Goal: Task Accomplishment & Management: Use online tool/utility

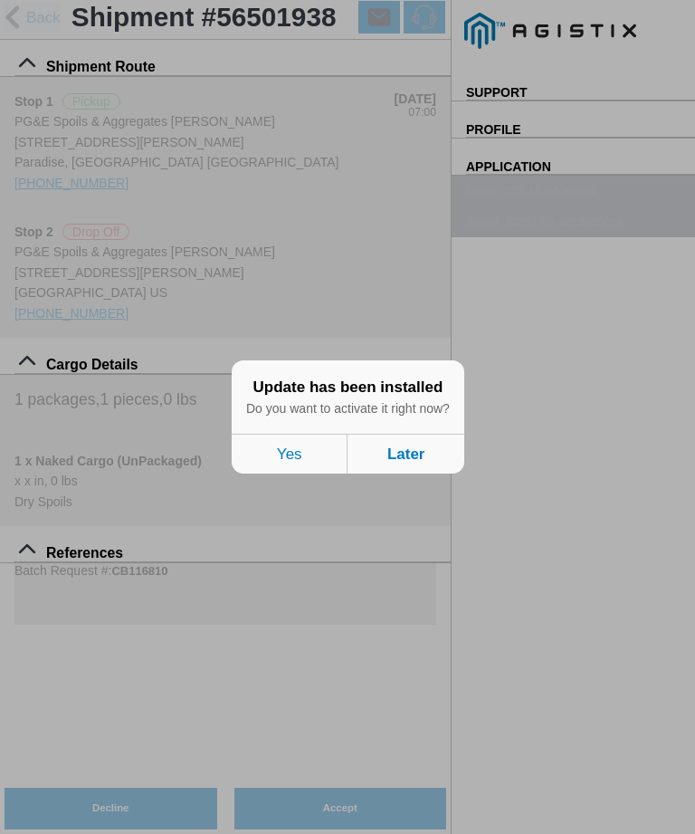
click at [297, 449] on button "Yes" at bounding box center [290, 454] width 116 height 40
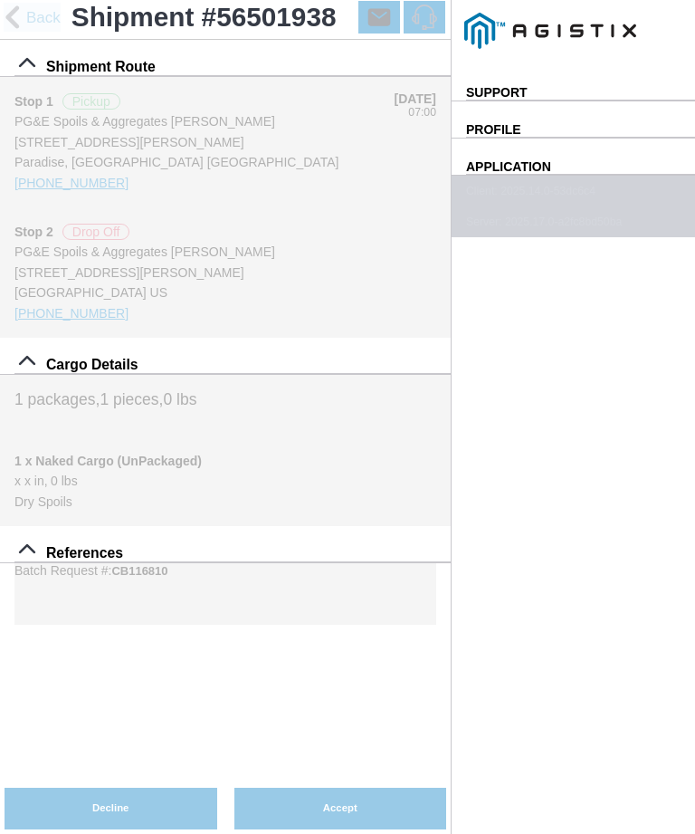
click at [447, 803] on span "Accept" at bounding box center [340, 808] width 213 height 10
click at [447, 791] on button "Accept" at bounding box center [340, 808] width 213 height 42
click at [447, 803] on span "Accept" at bounding box center [340, 808] width 213 height 10
click at [447, 793] on button "Accept" at bounding box center [340, 808] width 213 height 42
click at [447, 796] on button "Accept" at bounding box center [340, 808] width 213 height 42
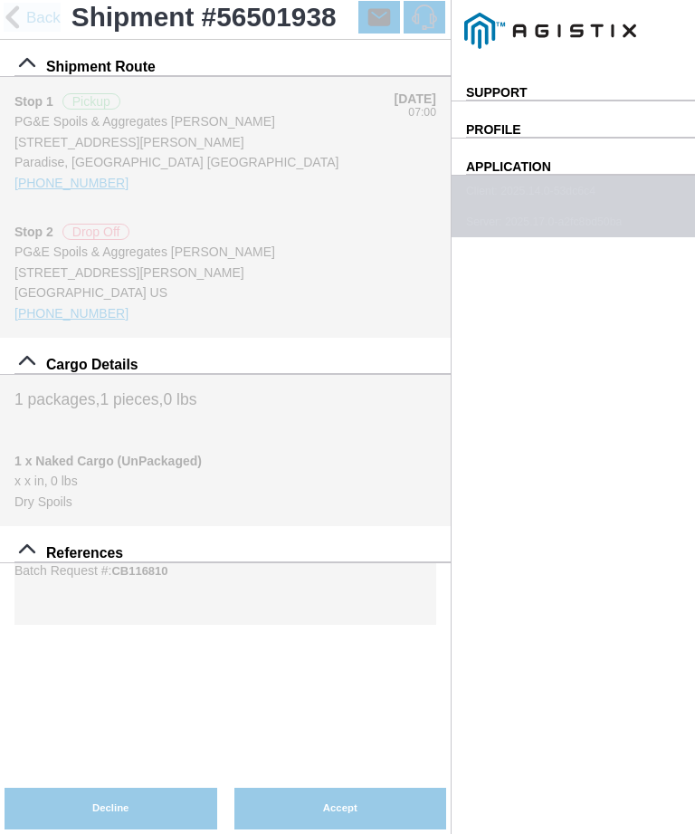
click at [447, 793] on button "Accept" at bounding box center [340, 808] width 213 height 42
click at [319, 803] on span "Accept" at bounding box center [340, 808] width 213 height 10
click at [296, 803] on span "Accept" at bounding box center [340, 808] width 213 height 10
click at [0, 0] on slot "Accept" at bounding box center [0, 0] width 0 height 0
click at [447, 803] on span "Accept" at bounding box center [340, 808] width 213 height 10
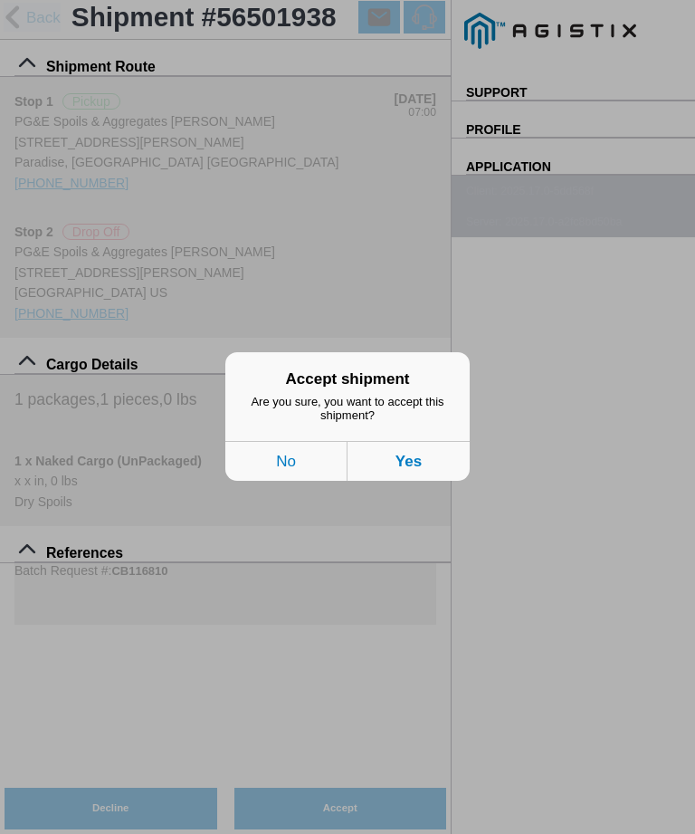
click at [422, 461] on button "Yes" at bounding box center [409, 462] width 122 height 40
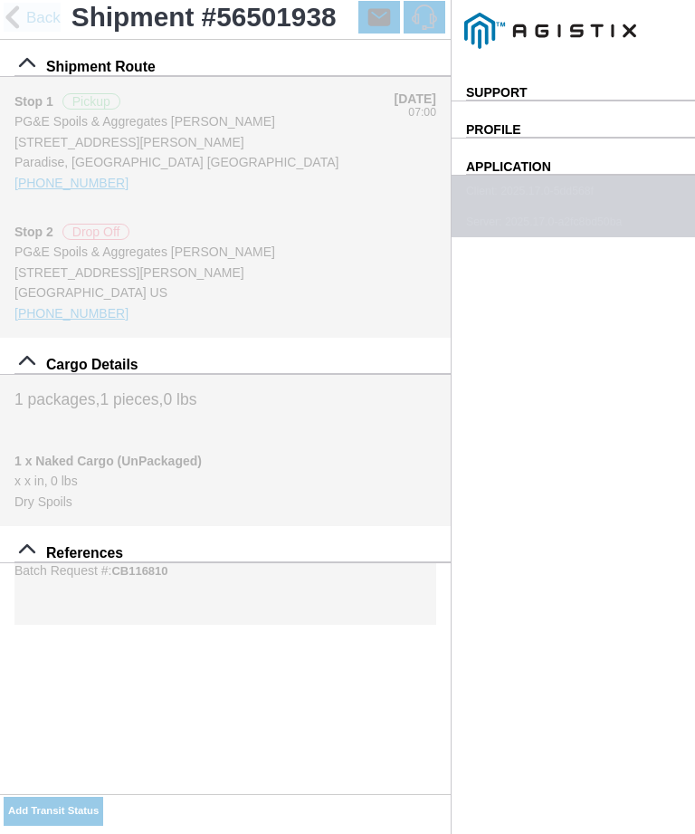
click at [0, 0] on slot "Add Transit Status" at bounding box center [0, 0] width 0 height 0
click at [0, 0] on button "button" at bounding box center [0, 0] width 0 height 0
click at [0, 0] on slot "Add Transit Status" at bounding box center [0, 0] width 0 height 0
click at [0, 0] on input "10:20" at bounding box center [0, 0] width 0 height 0
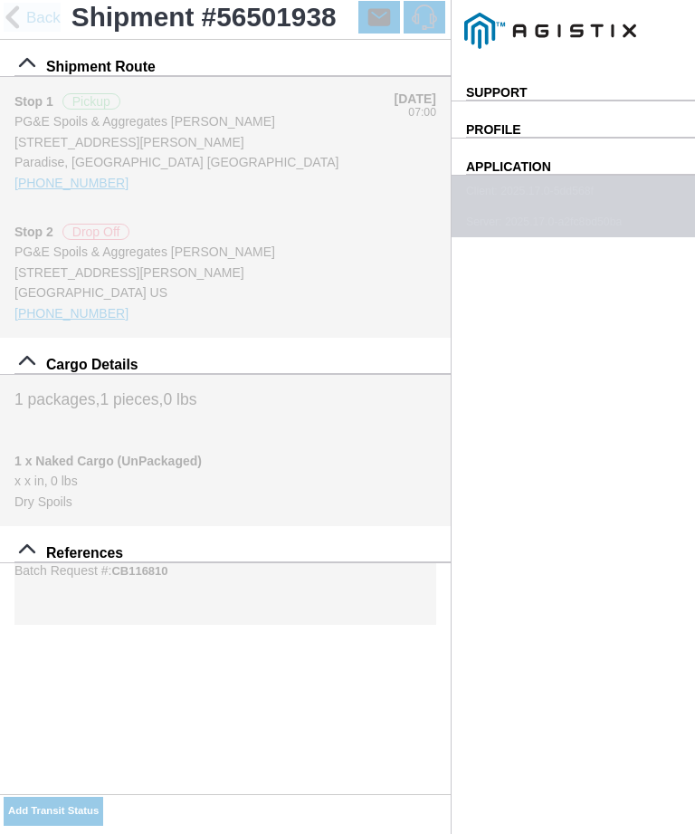
type input "07:00"
click at [0, 0] on input "2025-08-17" at bounding box center [0, 0] width 0 height 0
type input "2025-08-18"
click at [0, 0] on select "Select Arrive at Drop Off Arrive at Pickup Break Start Break Stop Depart Drop O…" at bounding box center [0, 0] width 0 height 0
select select "ARVPULOC"
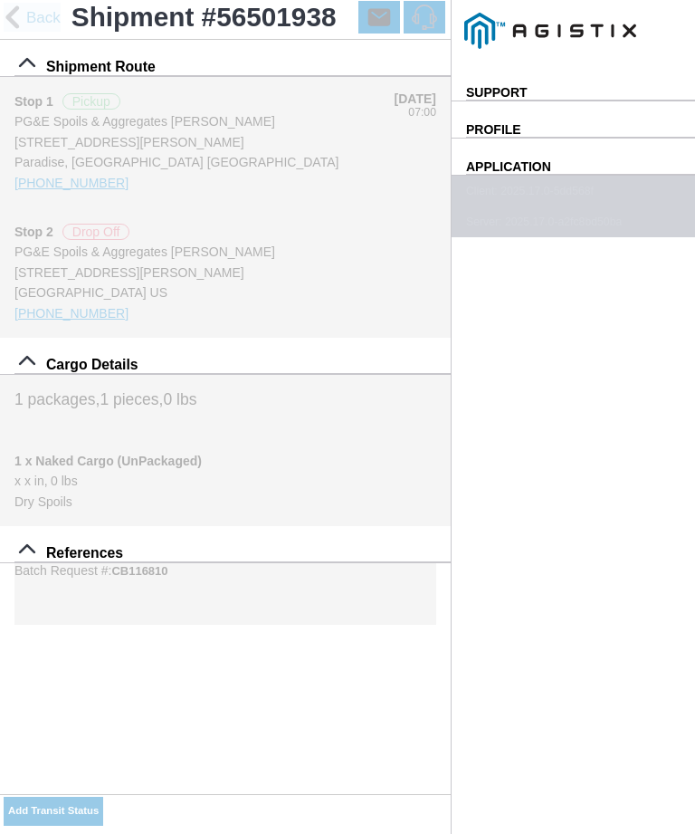
click at [0, 0] on div "Location" at bounding box center [0, 0] width 0 height 0
click at [0, 0] on div "6854 Pentz Rd, Paradise" at bounding box center [0, 0] width 0 height 0
click at [0, 0] on slot "Apply" at bounding box center [0, 0] width 0 height 0
type input "Paradise"
click at [0, 0] on button "SAVE" at bounding box center [0, 0] width 0 height 0
